Goal: Use online tool/utility

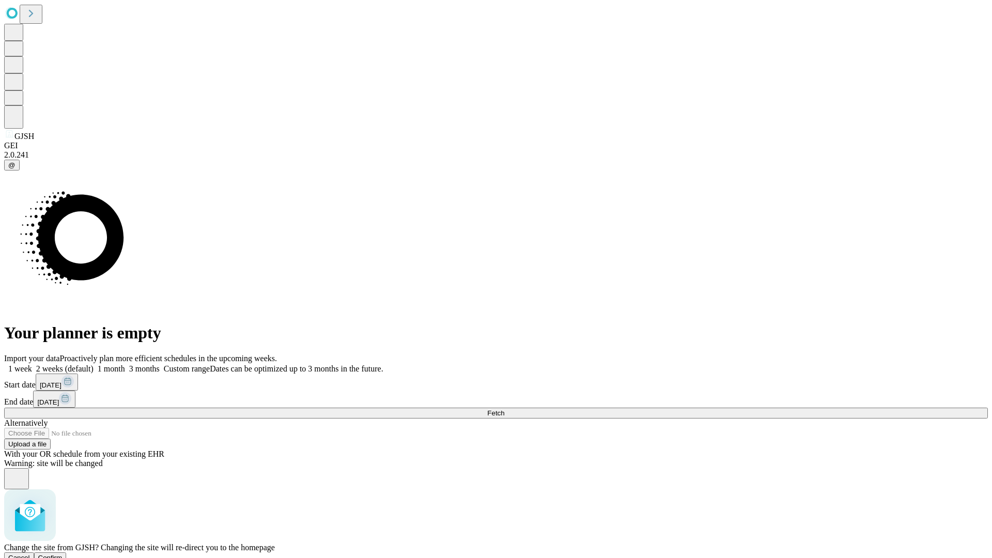
click at [63, 554] on span "Confirm" at bounding box center [50, 558] width 24 height 8
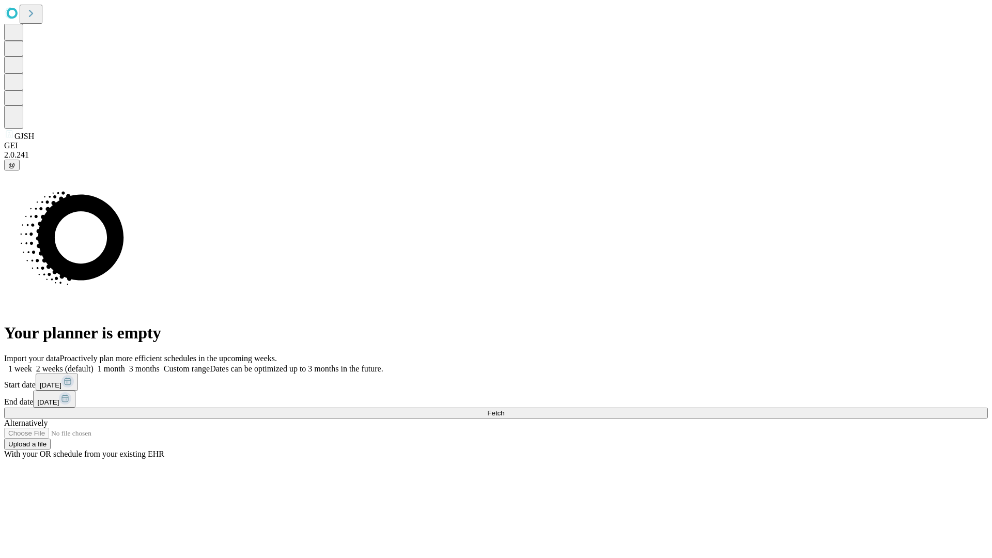
click at [94, 364] on label "2 weeks (default)" at bounding box center [63, 368] width 62 height 9
click at [505, 409] on span "Fetch" at bounding box center [495, 413] width 17 height 8
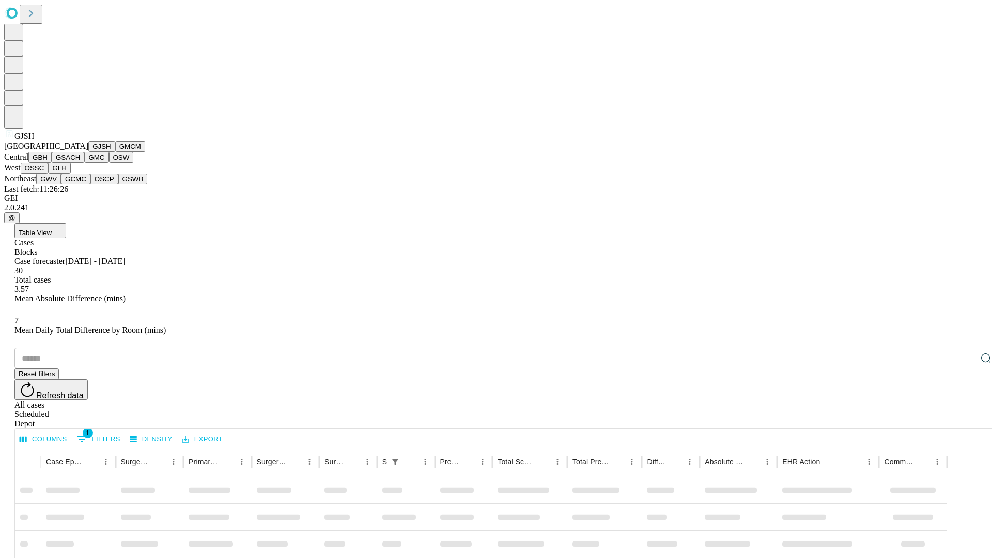
click at [115, 152] on button "GMCM" at bounding box center [130, 146] width 30 height 11
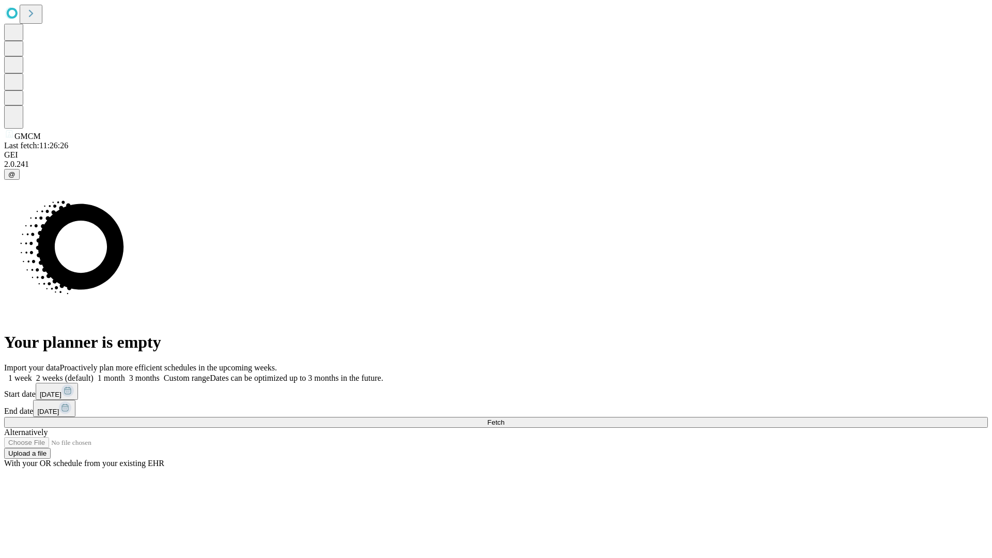
click at [94, 374] on label "2 weeks (default)" at bounding box center [63, 378] width 62 height 9
click at [505, 419] on span "Fetch" at bounding box center [495, 423] width 17 height 8
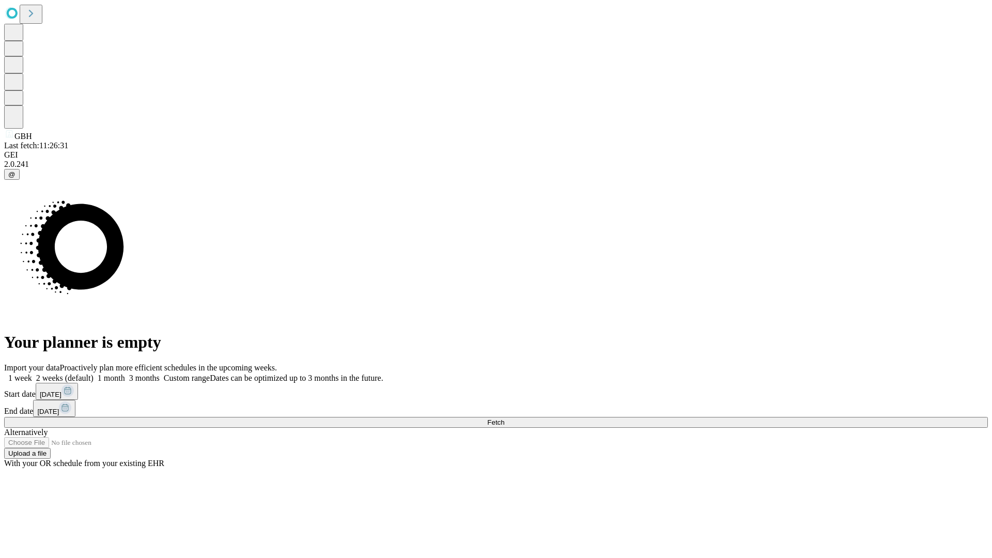
click at [94, 374] on label "2 weeks (default)" at bounding box center [63, 378] width 62 height 9
click at [505, 419] on span "Fetch" at bounding box center [495, 423] width 17 height 8
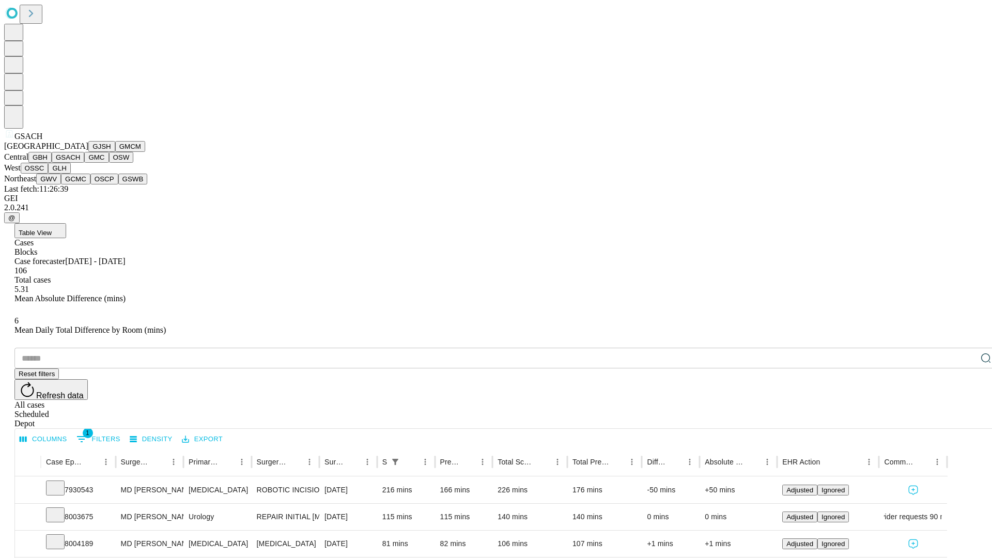
click at [84, 163] on button "GMC" at bounding box center [96, 157] width 24 height 11
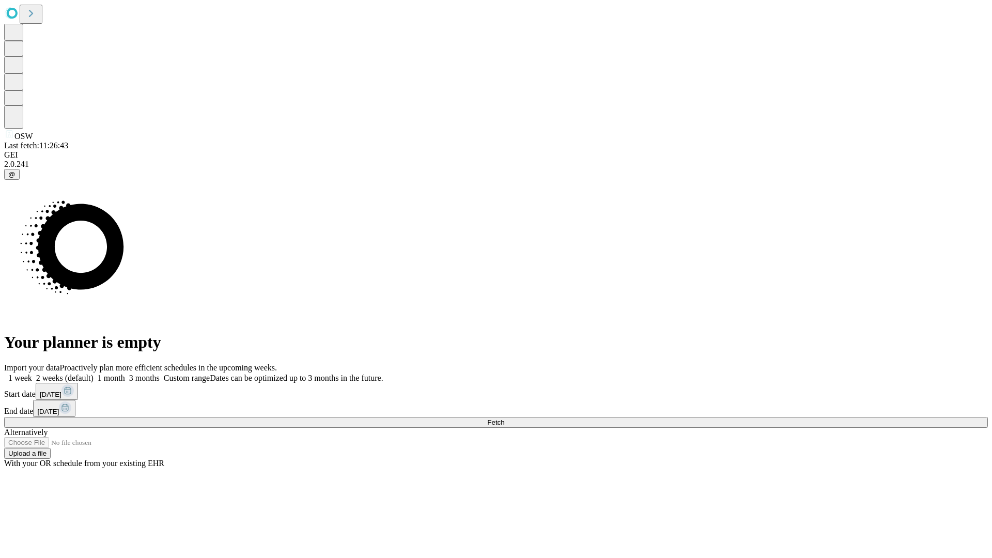
click at [505, 419] on span "Fetch" at bounding box center [495, 423] width 17 height 8
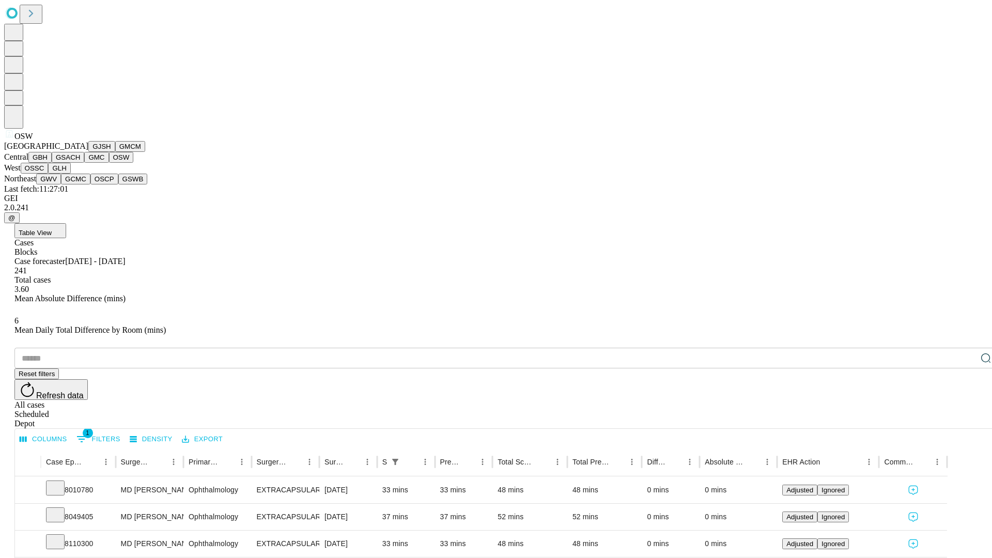
click at [49, 174] on button "OSSC" at bounding box center [35, 168] width 28 height 11
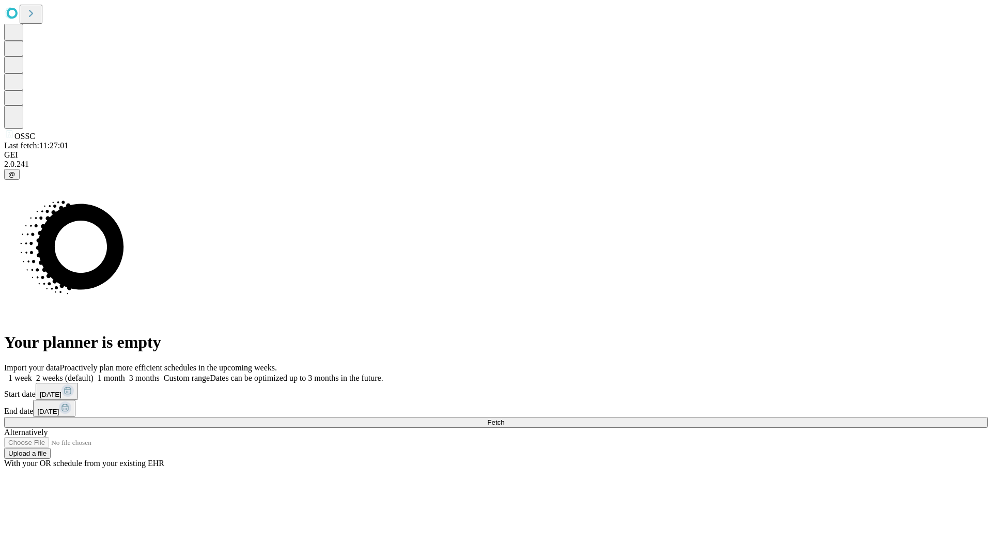
click at [94, 374] on label "2 weeks (default)" at bounding box center [63, 378] width 62 height 9
click at [505, 419] on span "Fetch" at bounding box center [495, 423] width 17 height 8
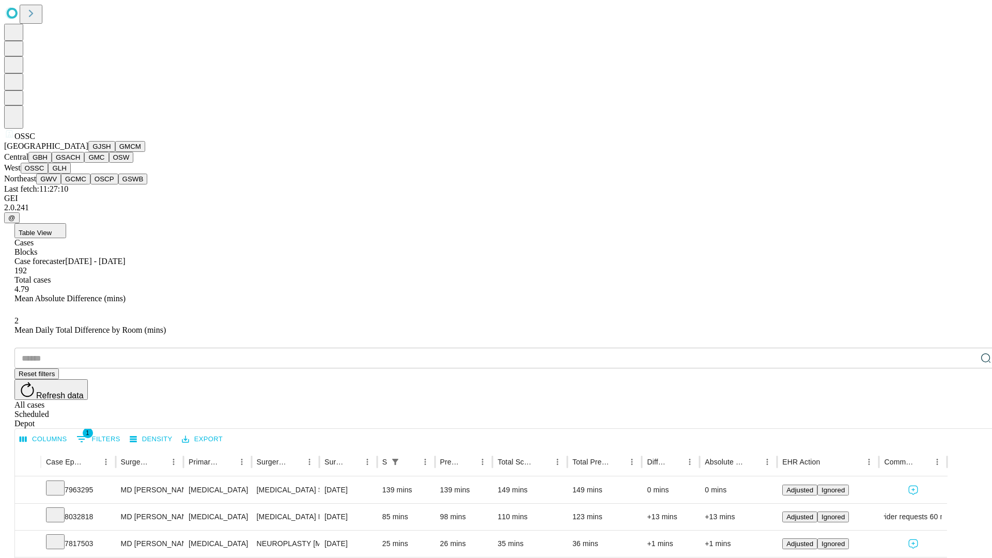
click at [70, 174] on button "GLH" at bounding box center [59, 168] width 22 height 11
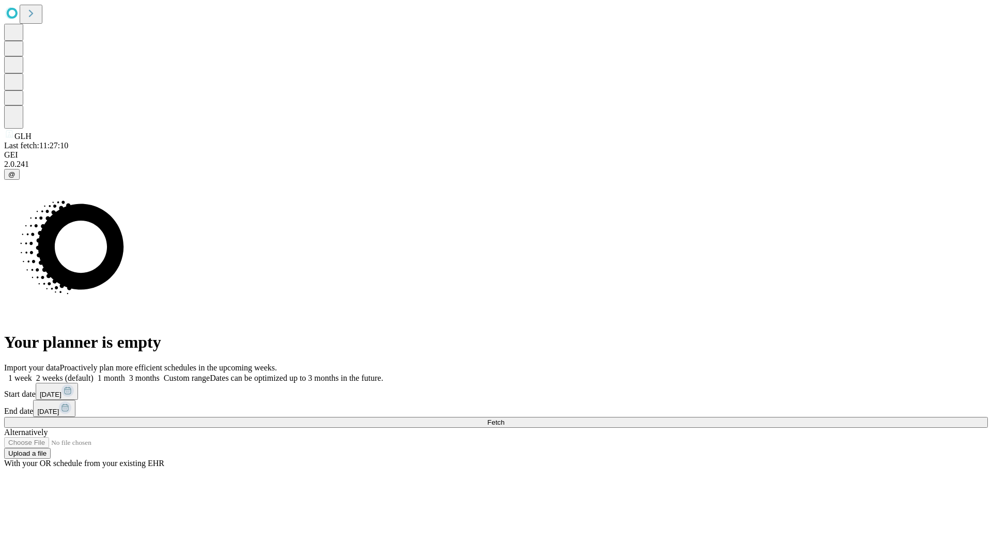
click at [94, 374] on label "2 weeks (default)" at bounding box center [63, 378] width 62 height 9
click at [505, 419] on span "Fetch" at bounding box center [495, 423] width 17 height 8
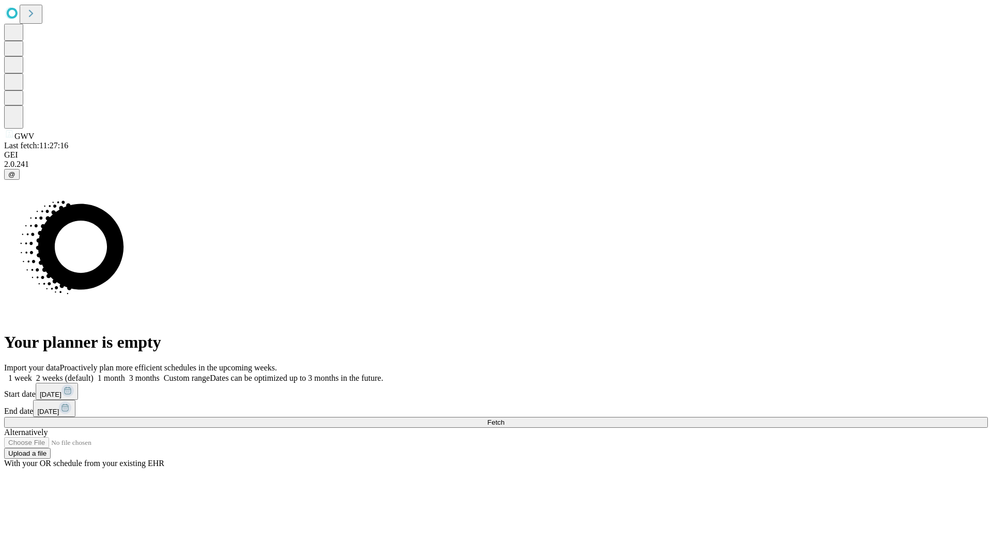
click at [94, 374] on label "2 weeks (default)" at bounding box center [63, 378] width 62 height 9
click at [505, 419] on span "Fetch" at bounding box center [495, 423] width 17 height 8
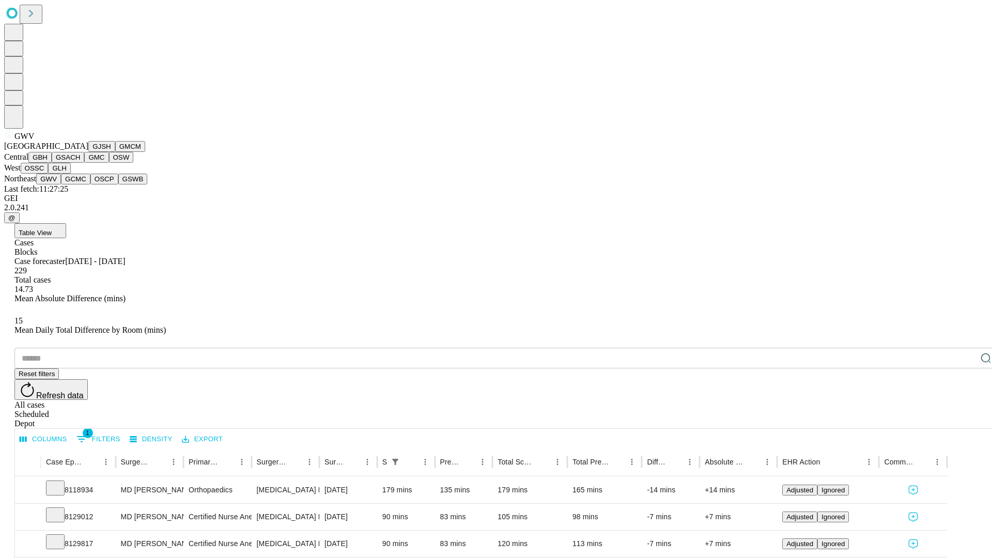
click at [80, 185] on button "GCMC" at bounding box center [75, 179] width 29 height 11
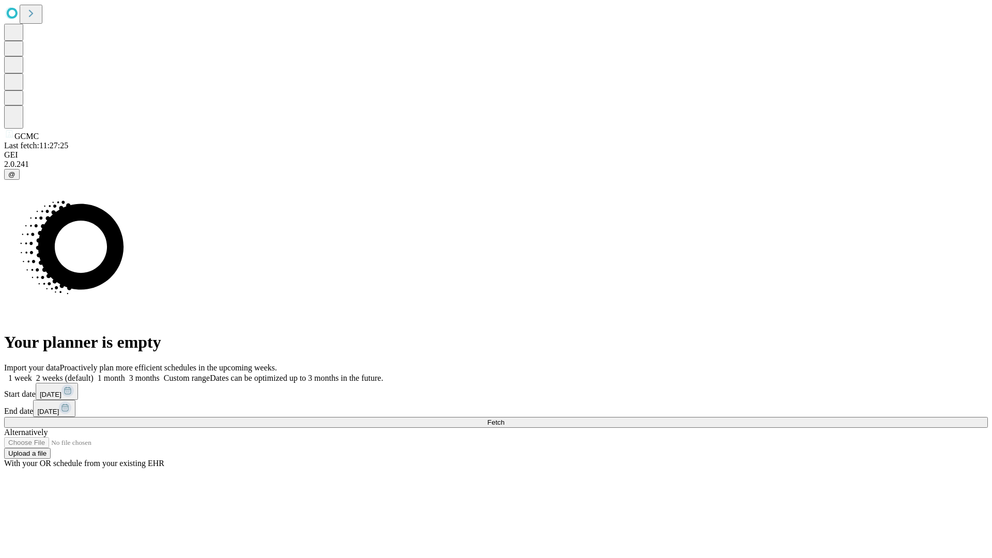
click at [94, 374] on label "2 weeks (default)" at bounding box center [63, 378] width 62 height 9
click at [505, 419] on span "Fetch" at bounding box center [495, 423] width 17 height 8
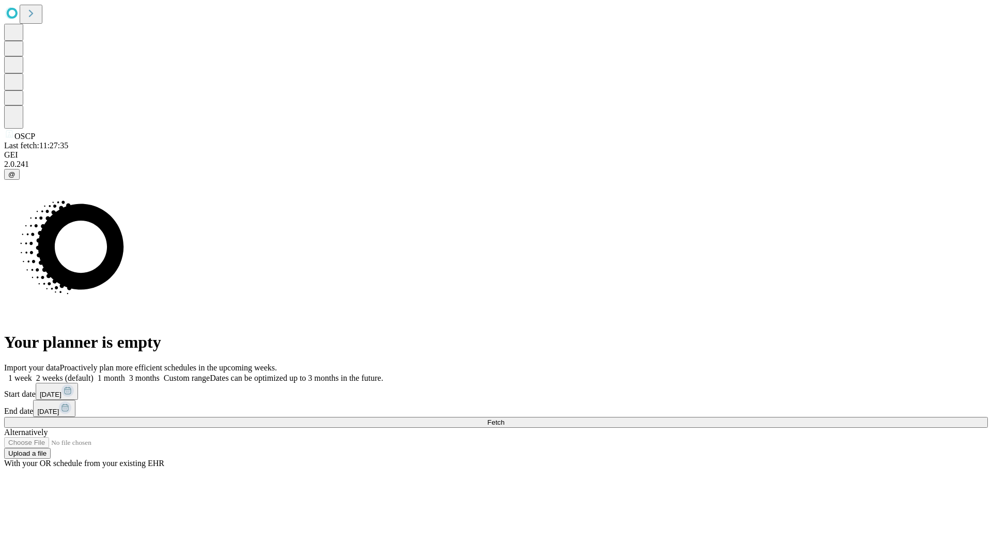
click at [94, 374] on label "2 weeks (default)" at bounding box center [63, 378] width 62 height 9
click at [505, 419] on span "Fetch" at bounding box center [495, 423] width 17 height 8
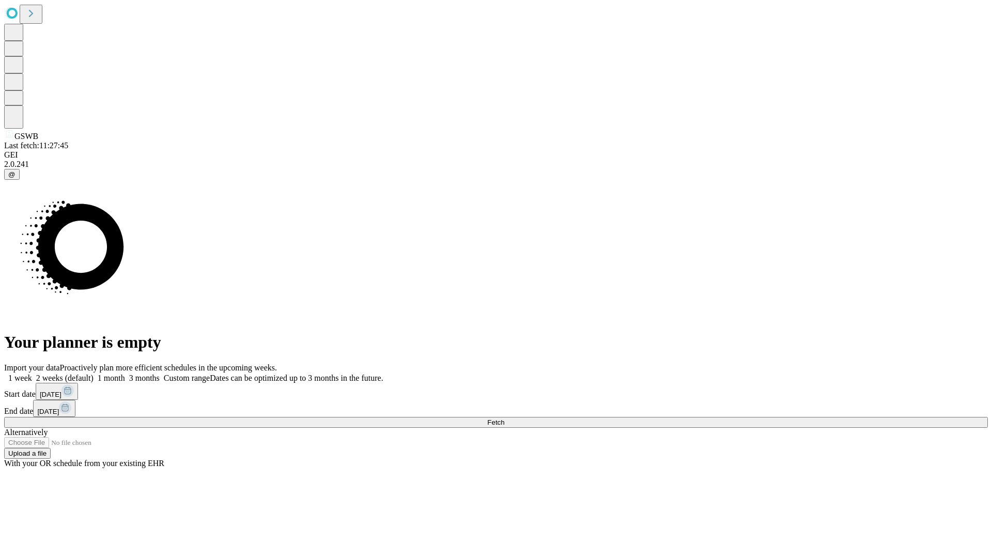
click at [505, 419] on span "Fetch" at bounding box center [495, 423] width 17 height 8
